Goal: Information Seeking & Learning: Learn about a topic

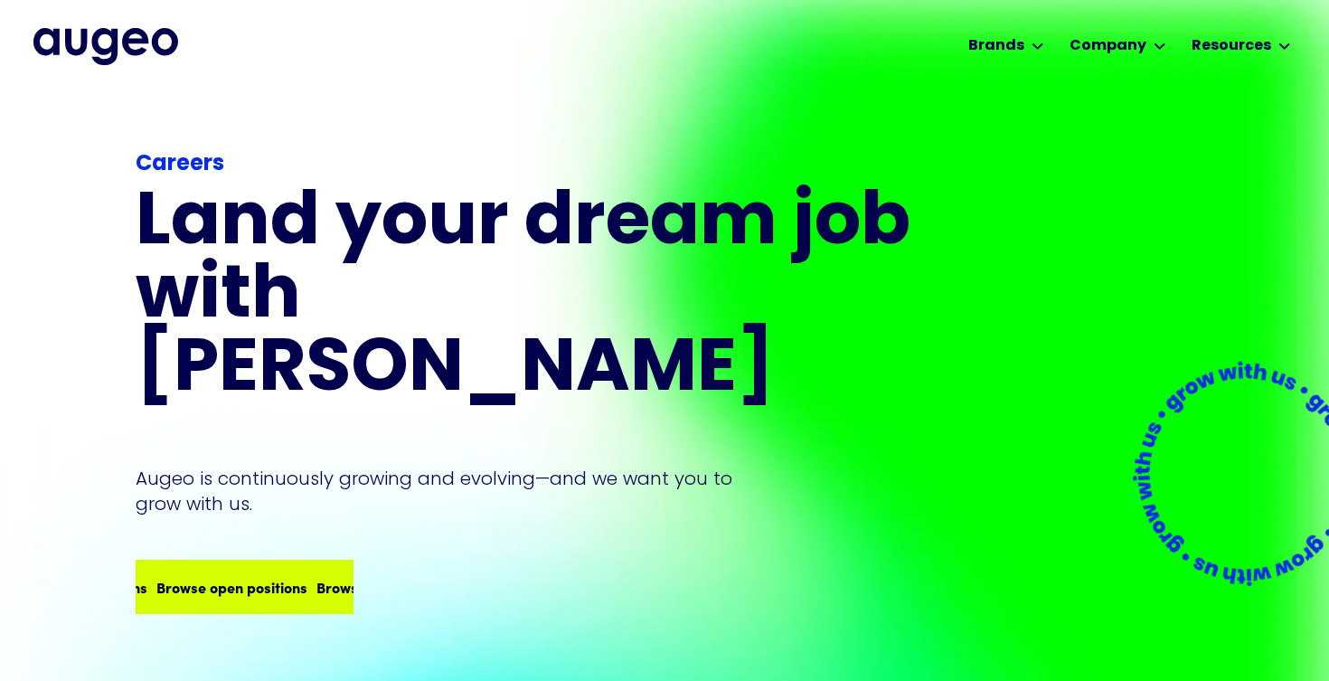
click at [316, 576] on div "Browse open positions" at bounding box center [391, 587] width 151 height 22
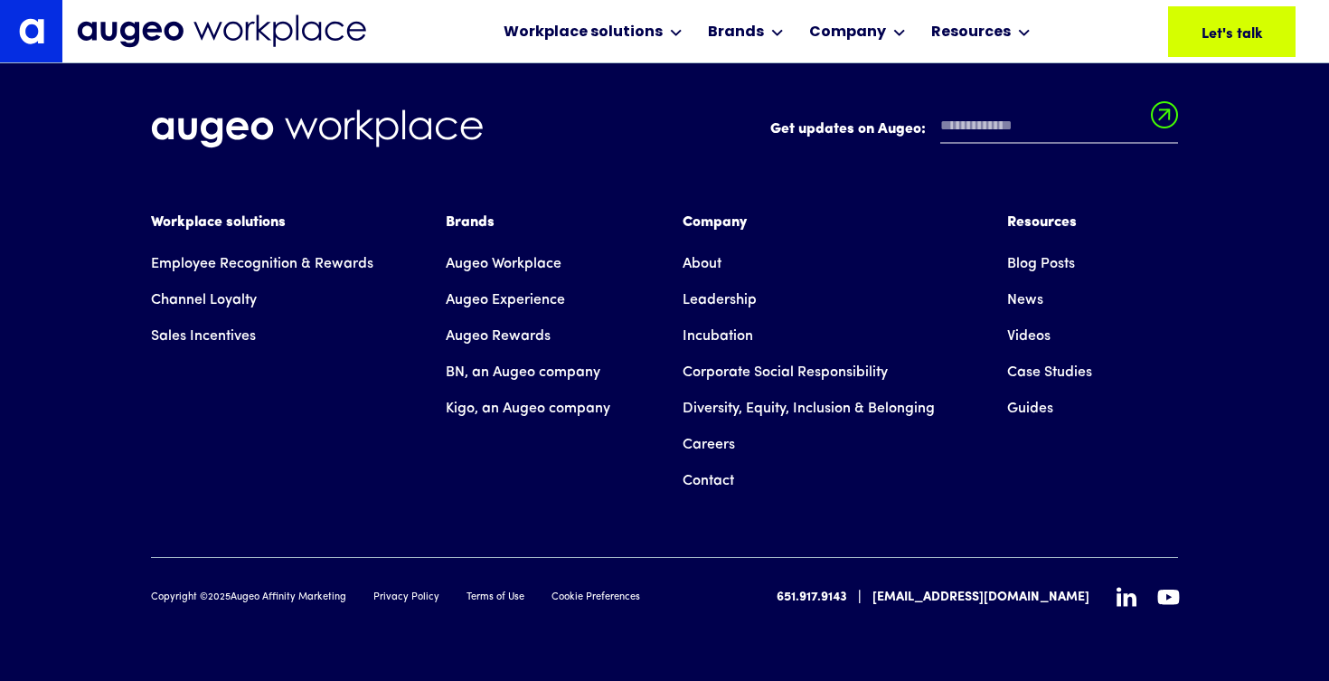
scroll to position [12845, 0]
click at [711, 295] on link "Leadership" at bounding box center [720, 300] width 74 height 36
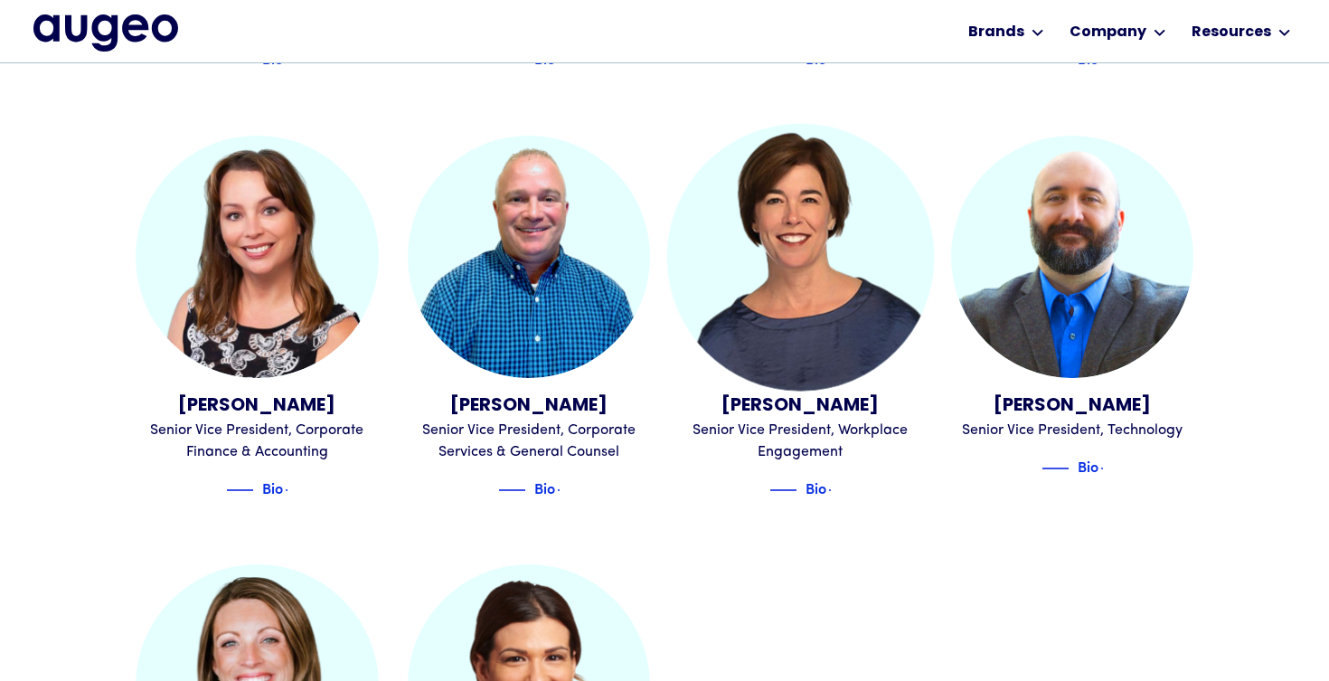
scroll to position [1781, 0]
click at [769, 397] on div "Patty Saari" at bounding box center [800, 405] width 243 height 27
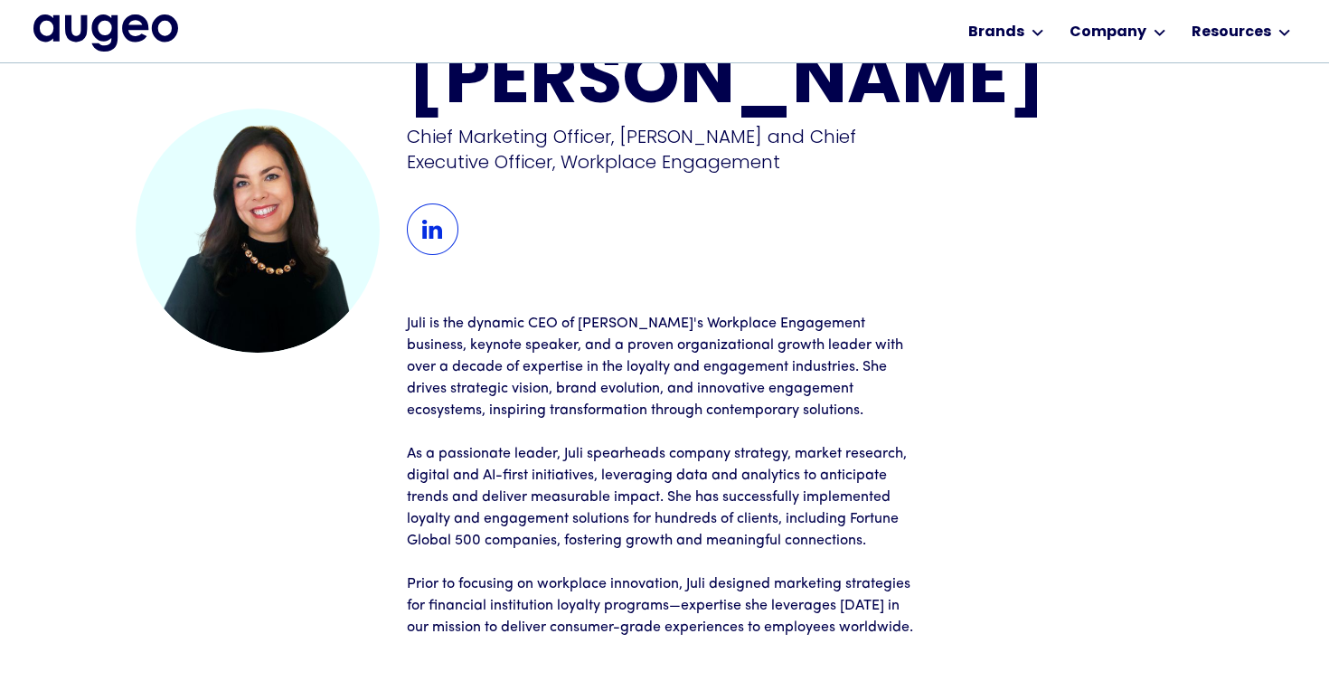
scroll to position [73, 0]
click at [437, 235] on img at bounding box center [433, 230] width 52 height 52
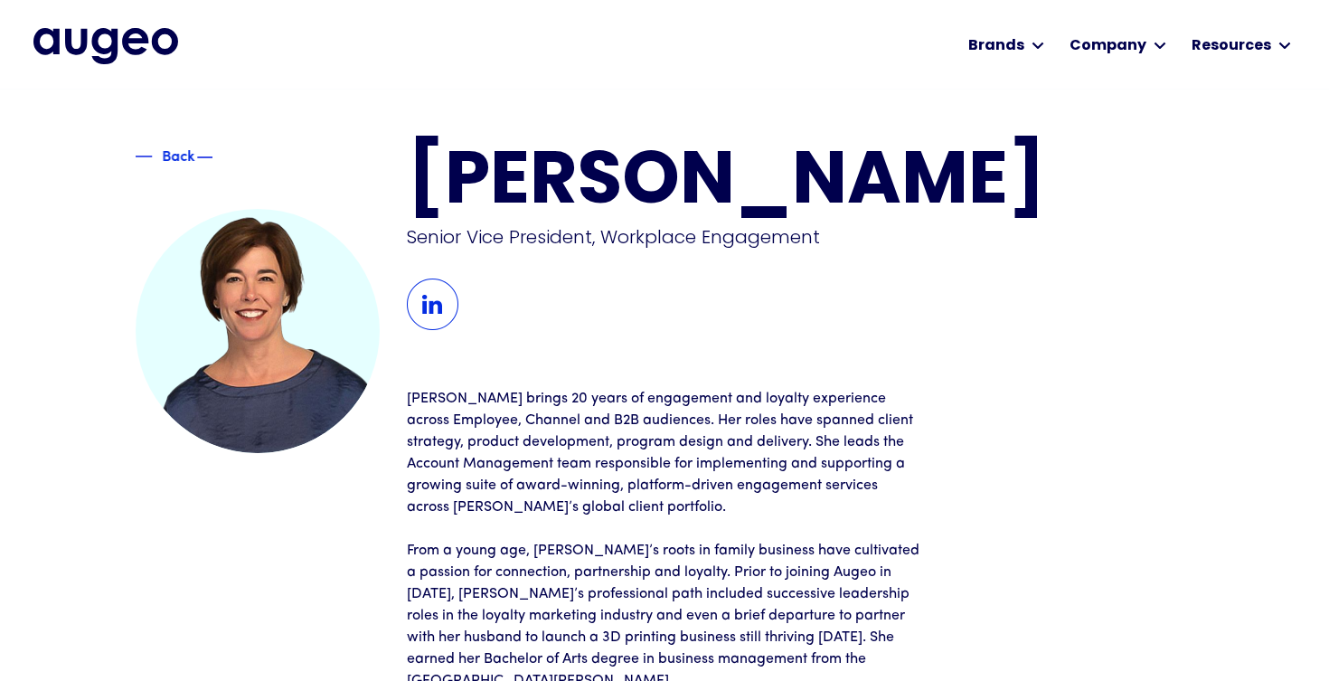
click at [162, 149] on div "Back" at bounding box center [178, 155] width 33 height 22
